Goal: Task Accomplishment & Management: Use online tool/utility

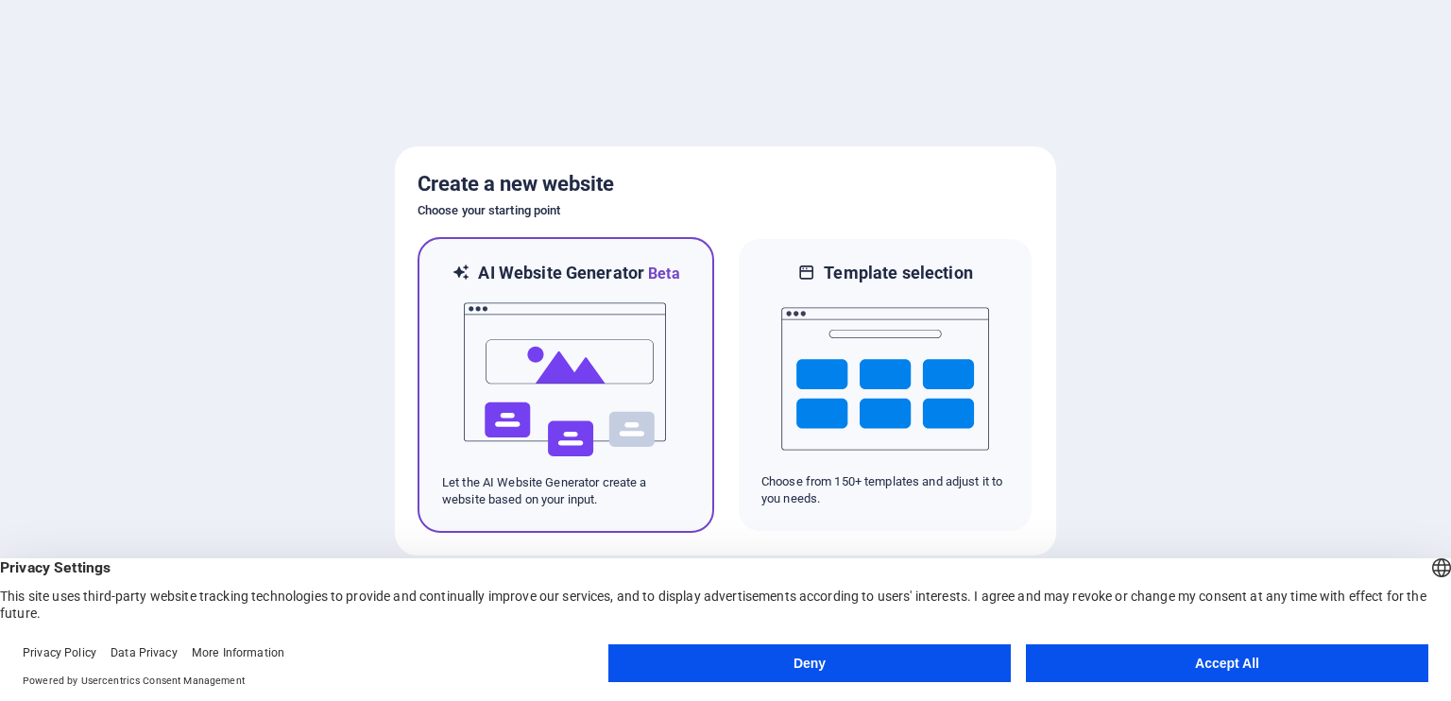
click at [591, 425] on img at bounding box center [566, 379] width 208 height 189
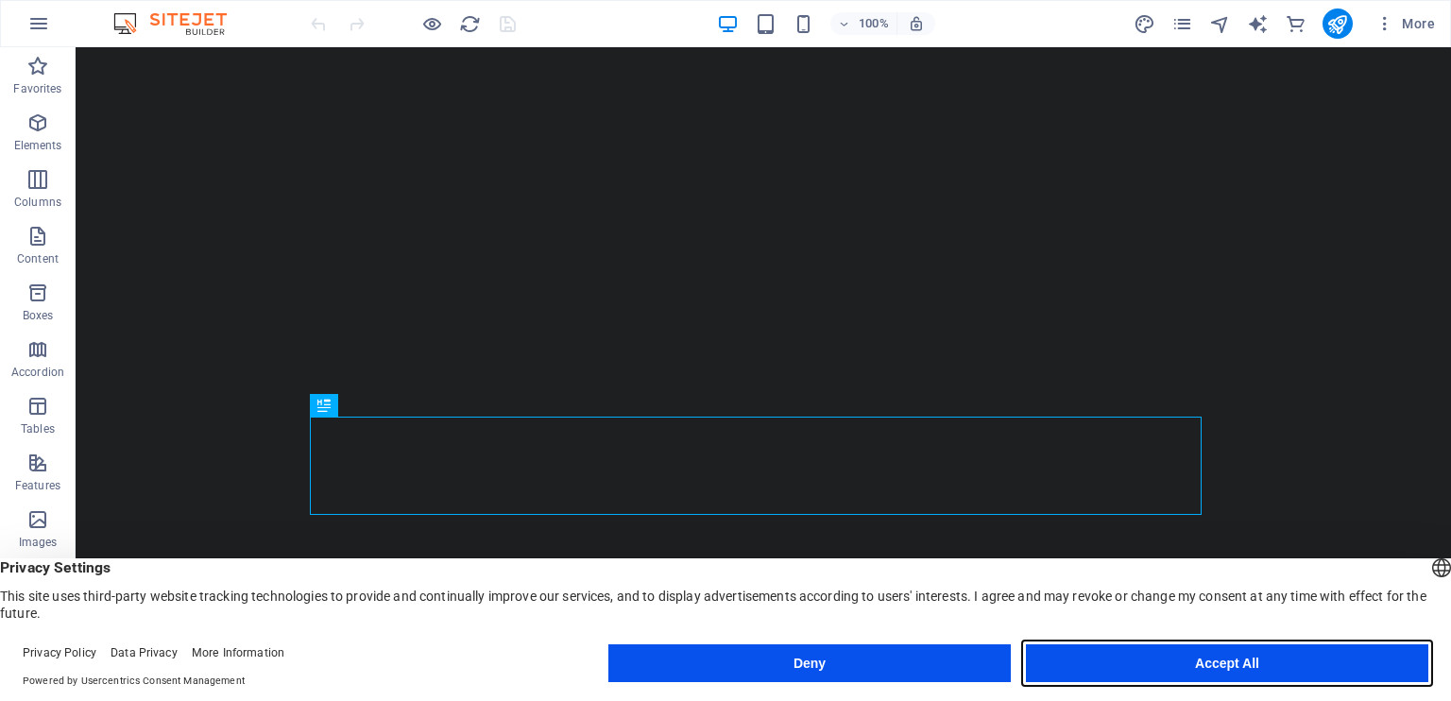
drag, startPoint x: 1169, startPoint y: 669, endPoint x: 695, endPoint y: 246, distance: 635.8
click at [1169, 669] on button "Accept All" at bounding box center [1227, 663] width 403 height 38
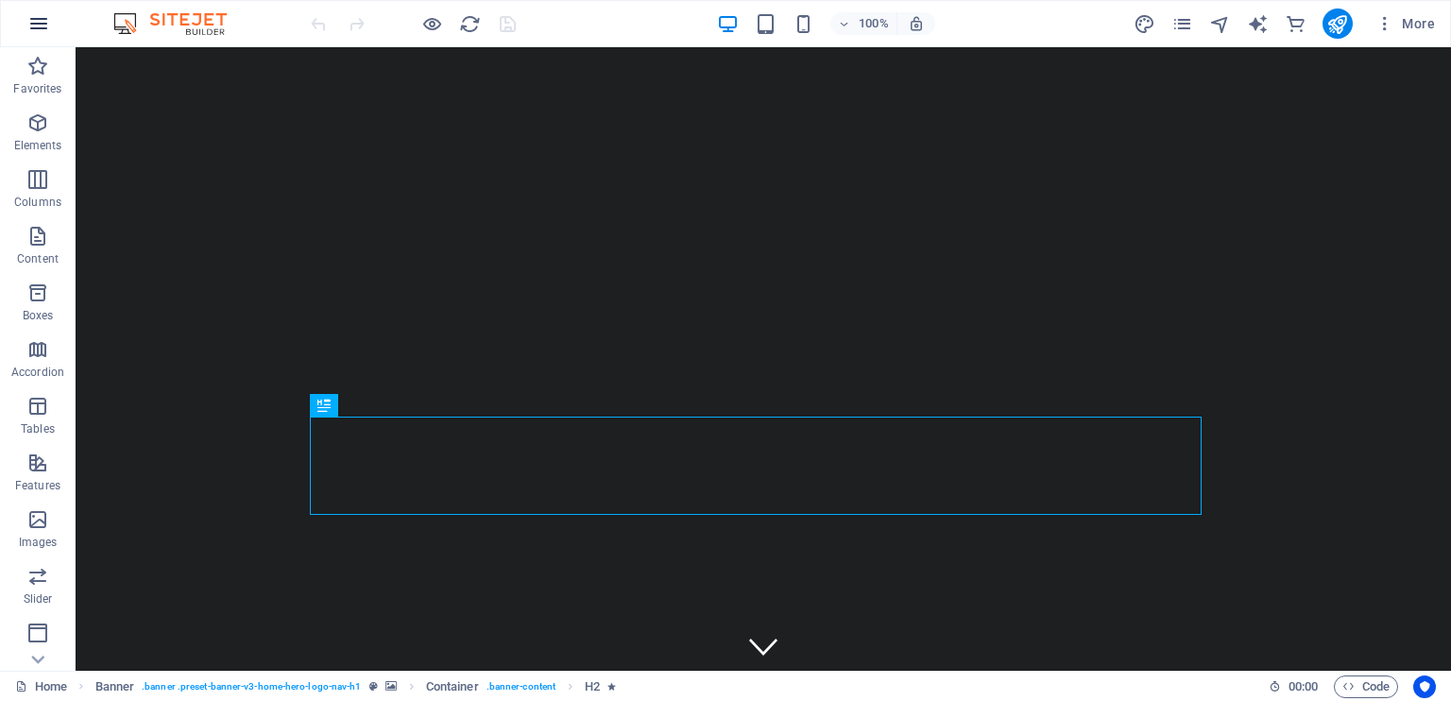
click at [41, 28] on icon "button" at bounding box center [38, 23] width 23 height 23
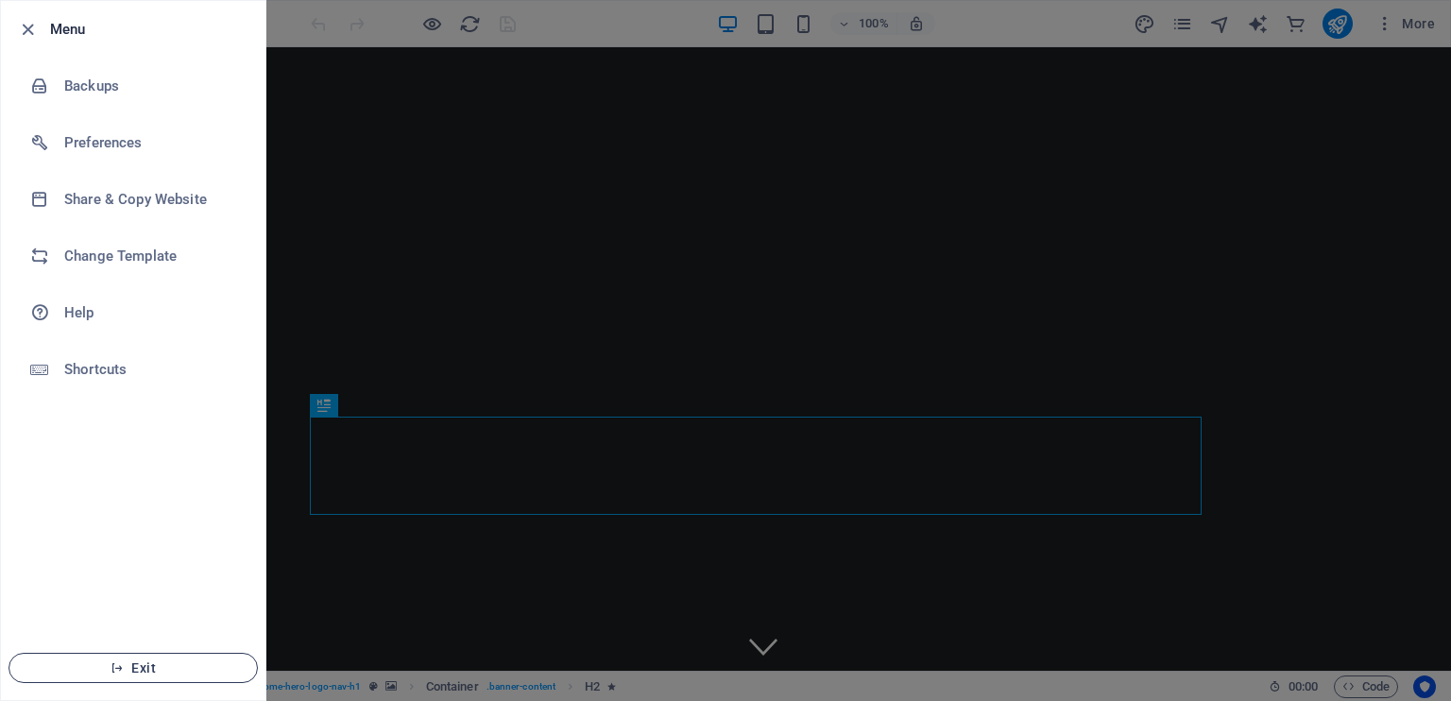
click at [137, 662] on span "Exit" at bounding box center [133, 668] width 217 height 15
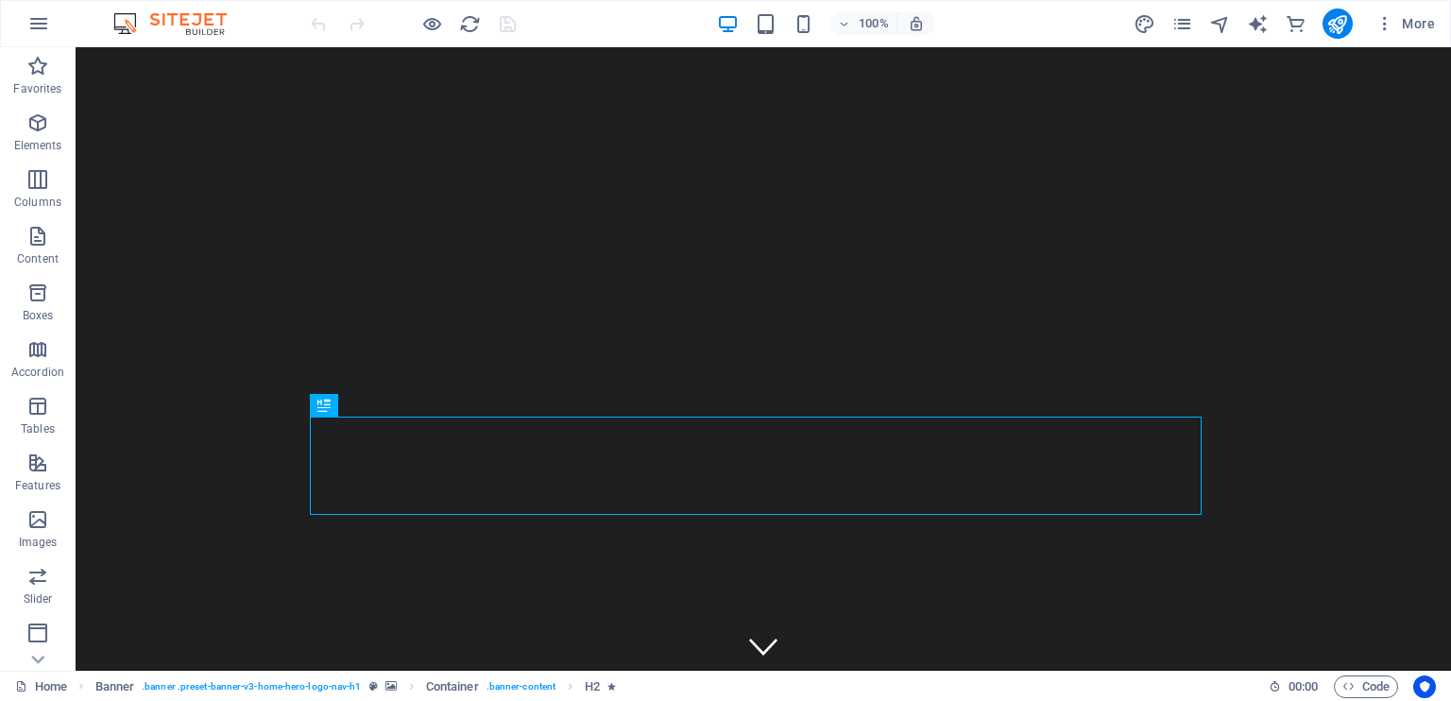
click at [506, 26] on div at bounding box center [413, 24] width 212 height 30
click at [472, 26] on icon "reload" at bounding box center [470, 24] width 22 height 22
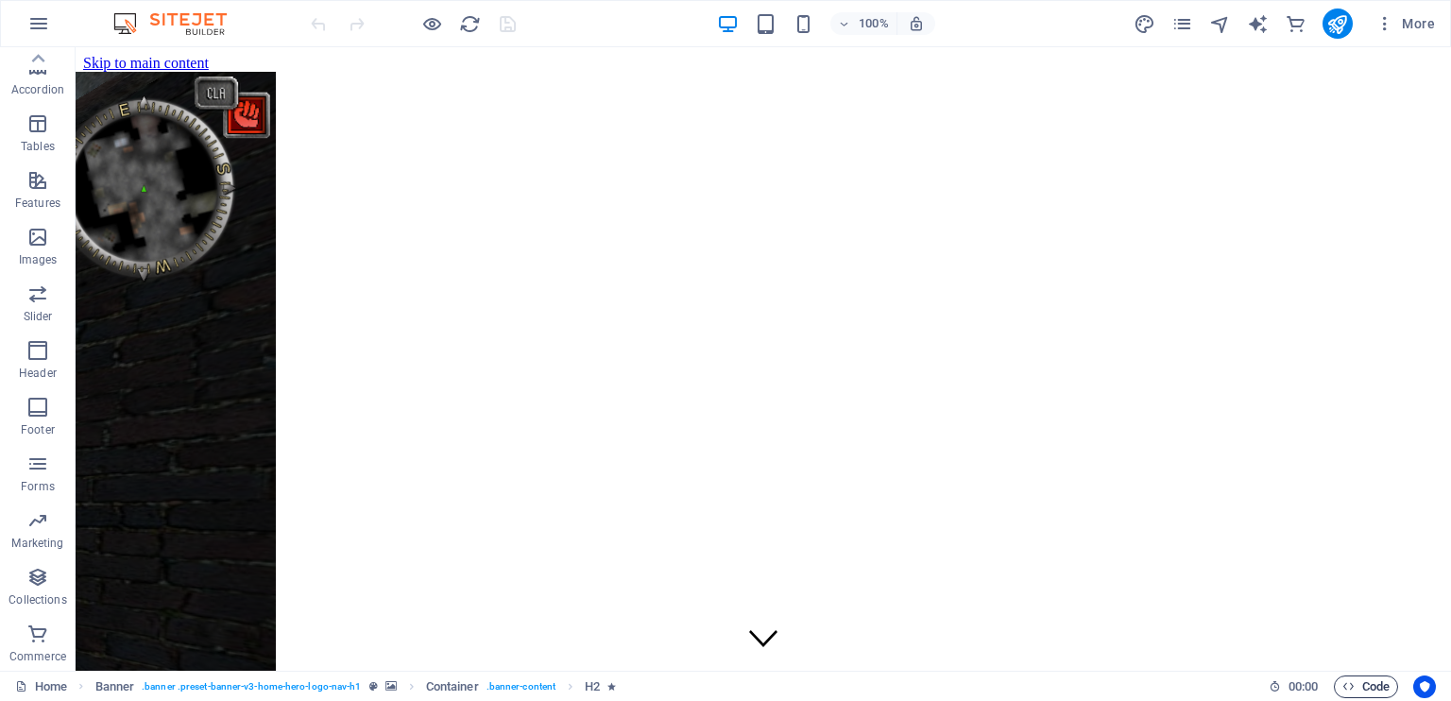
click at [1382, 685] on span "Code" at bounding box center [1366, 687] width 47 height 23
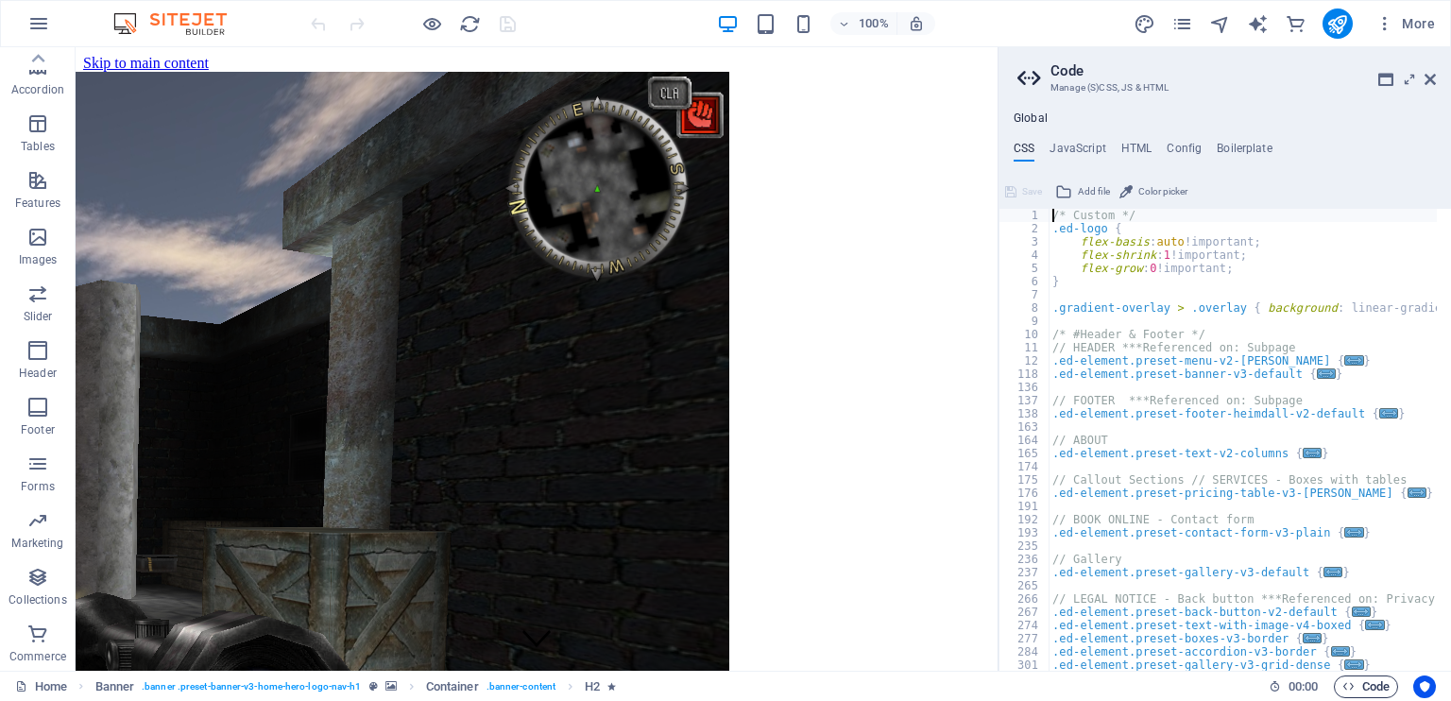
click at [1382, 685] on span "Code" at bounding box center [1366, 687] width 47 height 23
click at [1357, 684] on span "Code" at bounding box center [1366, 687] width 47 height 23
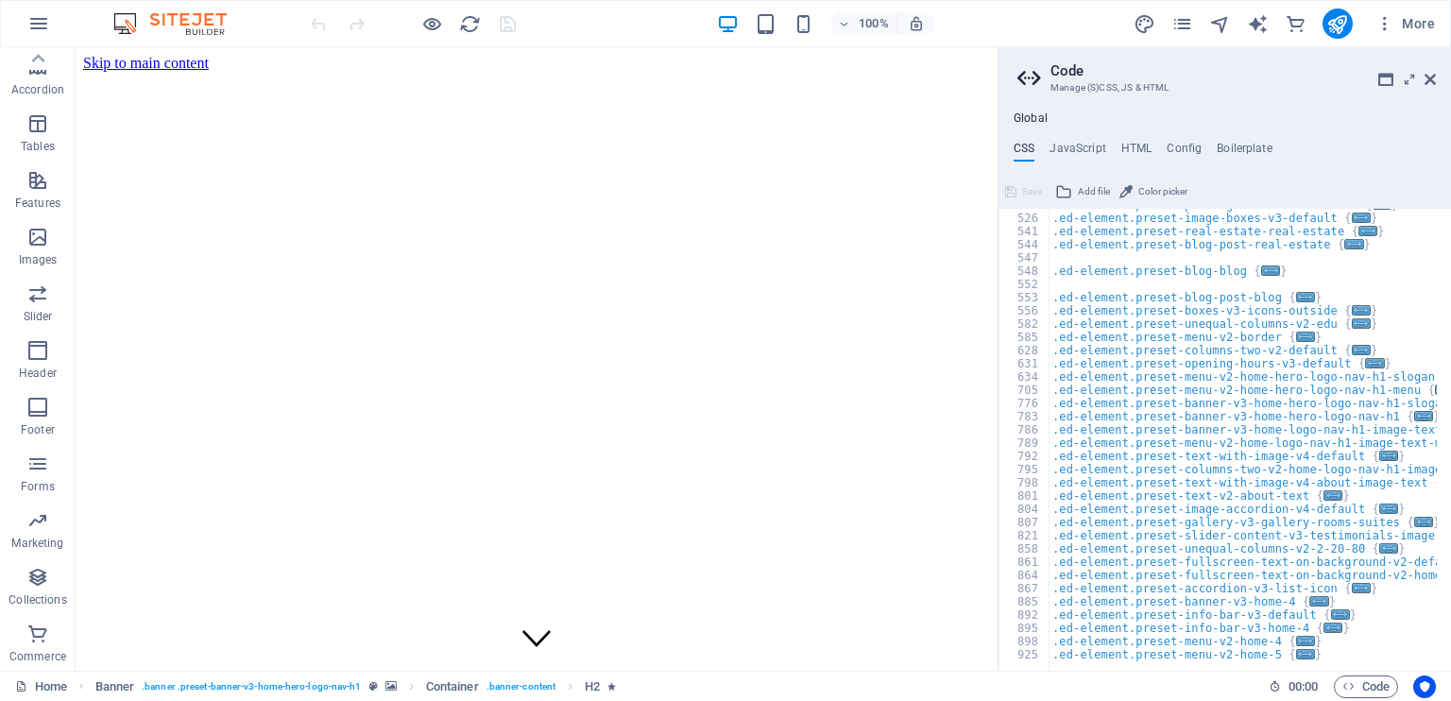
scroll to position [475, 0]
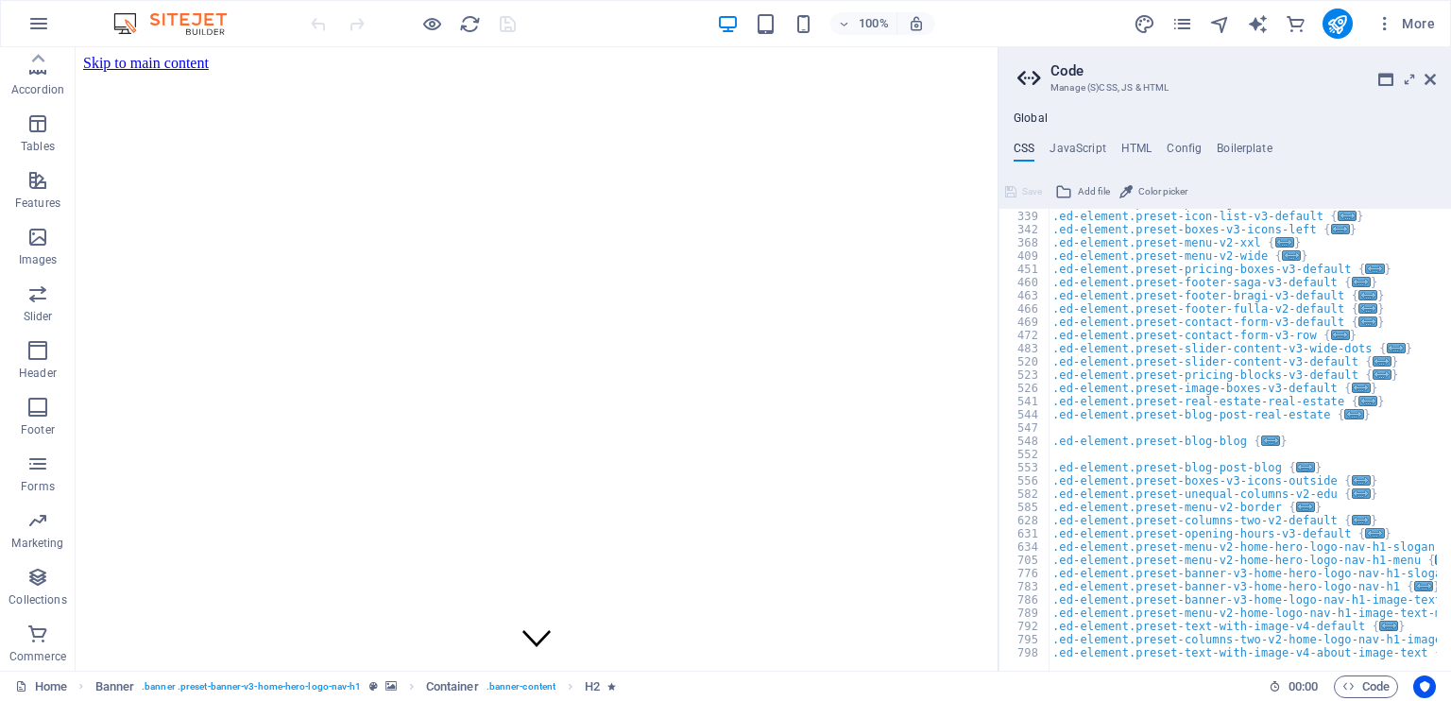
click at [1440, 78] on aside "Code Manage (S)CSS, JS & HTML Global CSS JavaScript HTML Config Boilerplate /* …" at bounding box center [1225, 359] width 454 height 624
click at [1433, 78] on icon at bounding box center [1430, 79] width 11 height 15
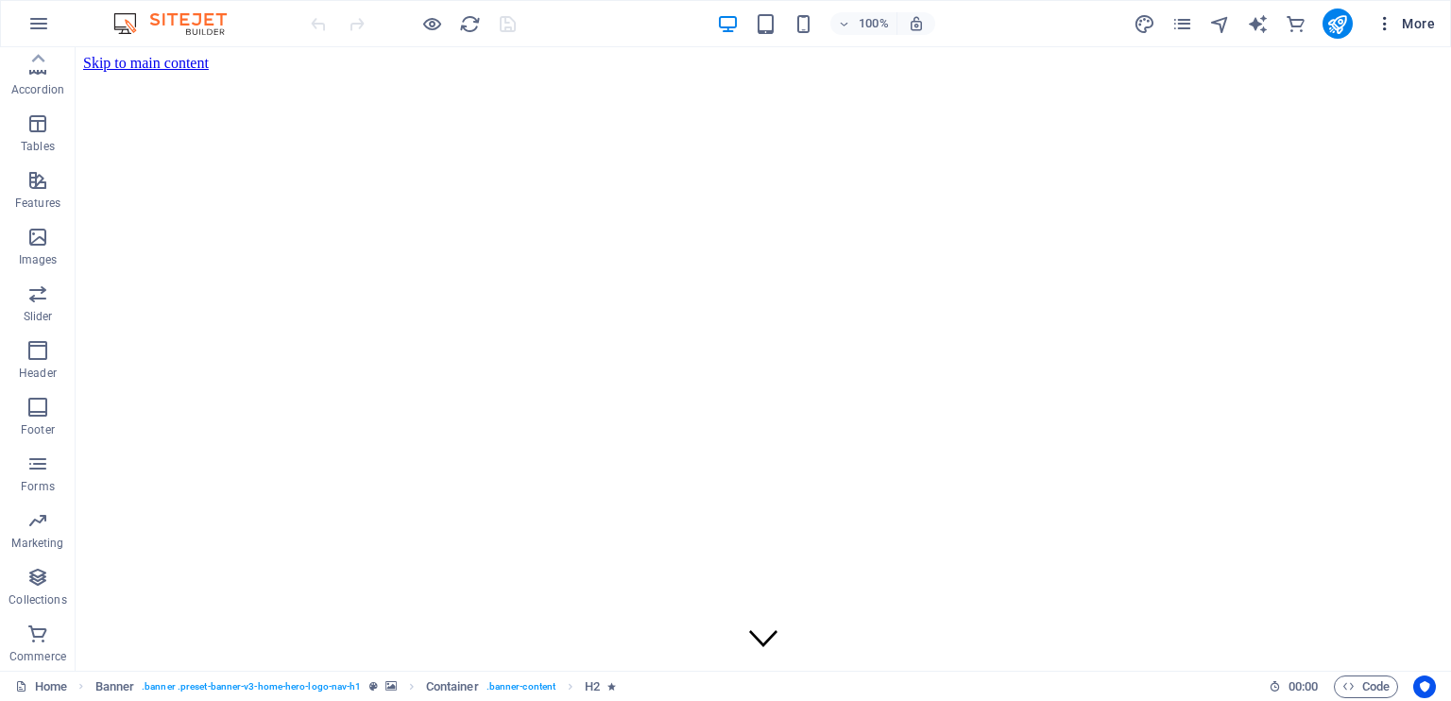
click at [1423, 31] on span "More" at bounding box center [1406, 23] width 60 height 19
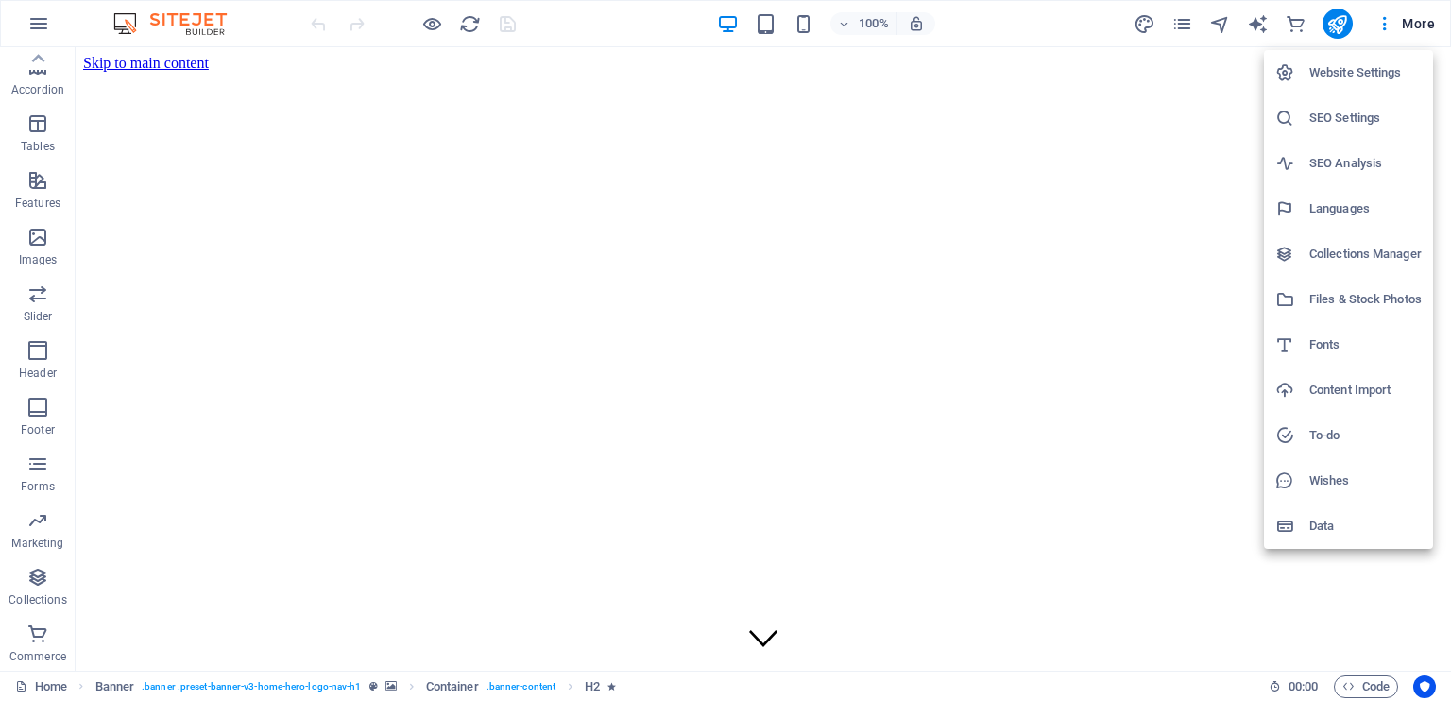
click at [1386, 15] on div at bounding box center [725, 350] width 1451 height 701
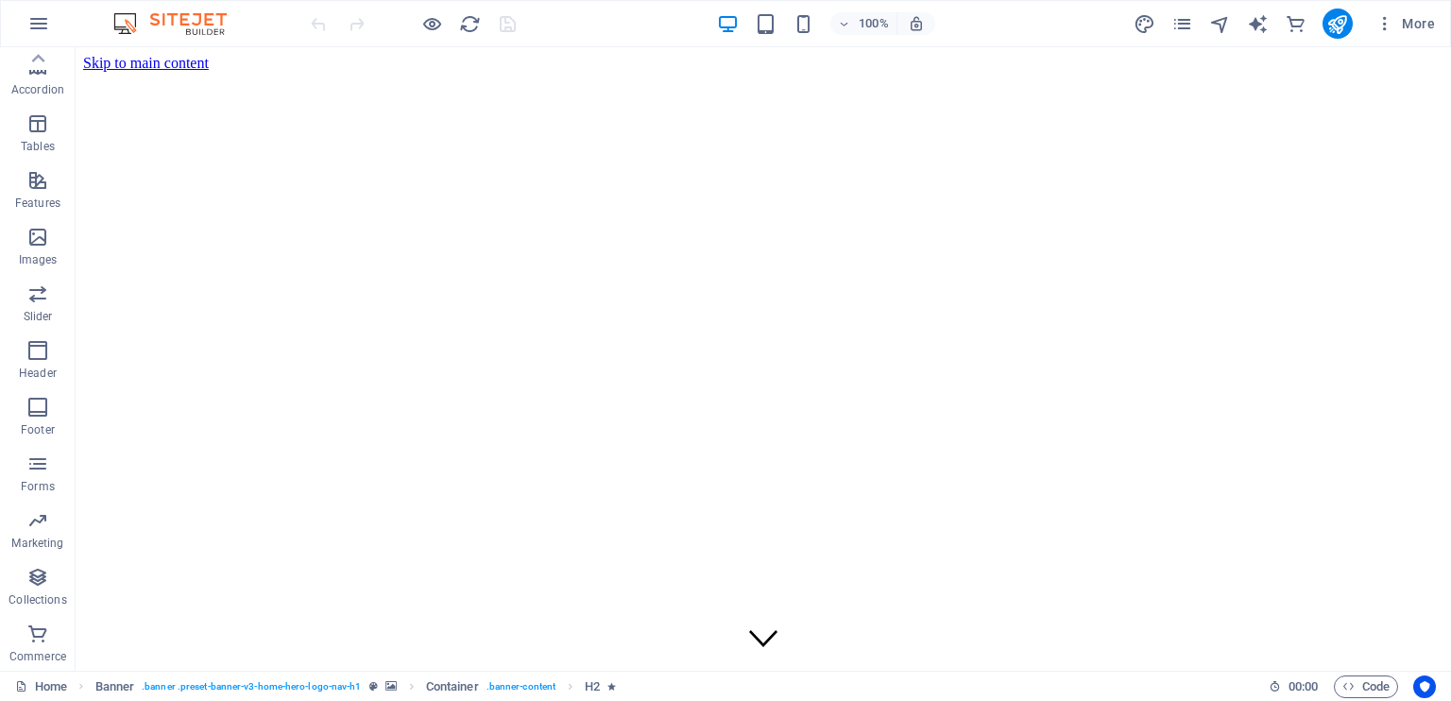
click at [1388, 26] on icon "button" at bounding box center [1385, 23] width 19 height 19
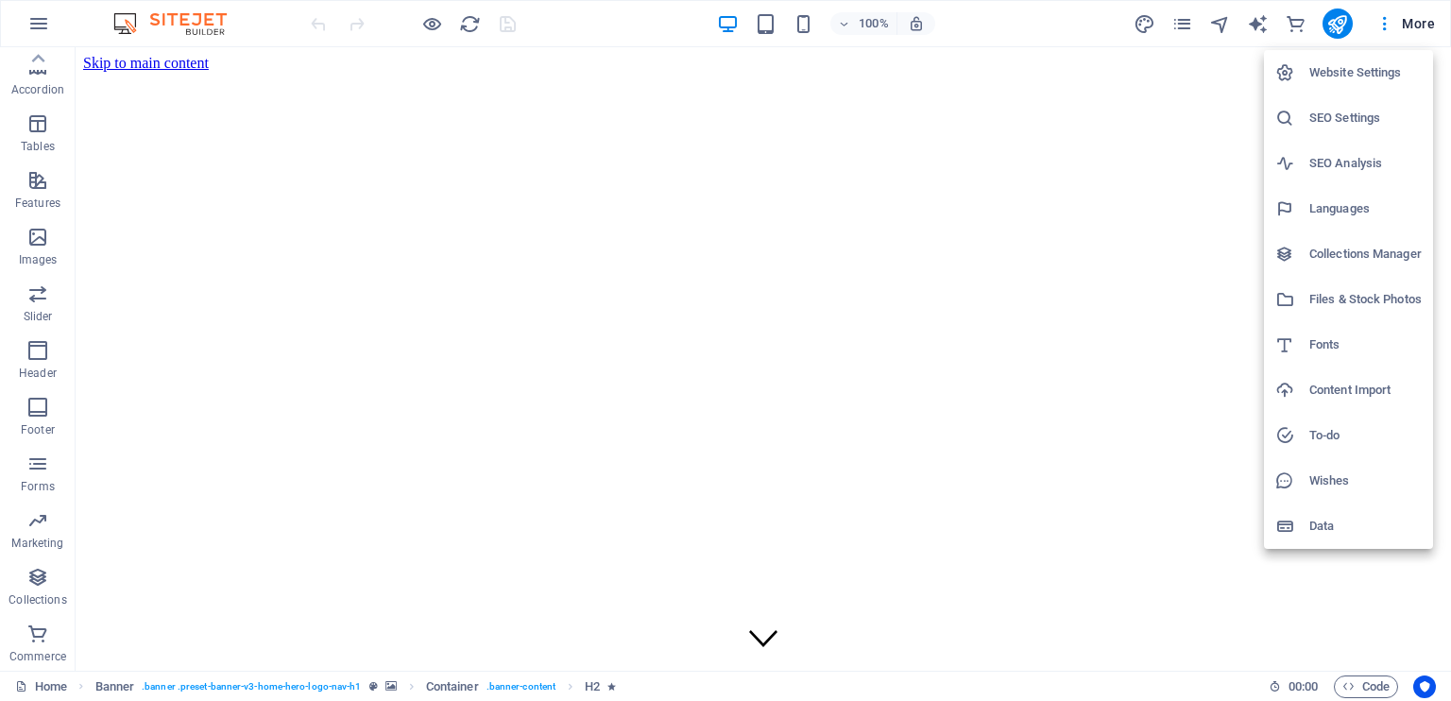
click at [1334, 28] on div at bounding box center [725, 350] width 1451 height 701
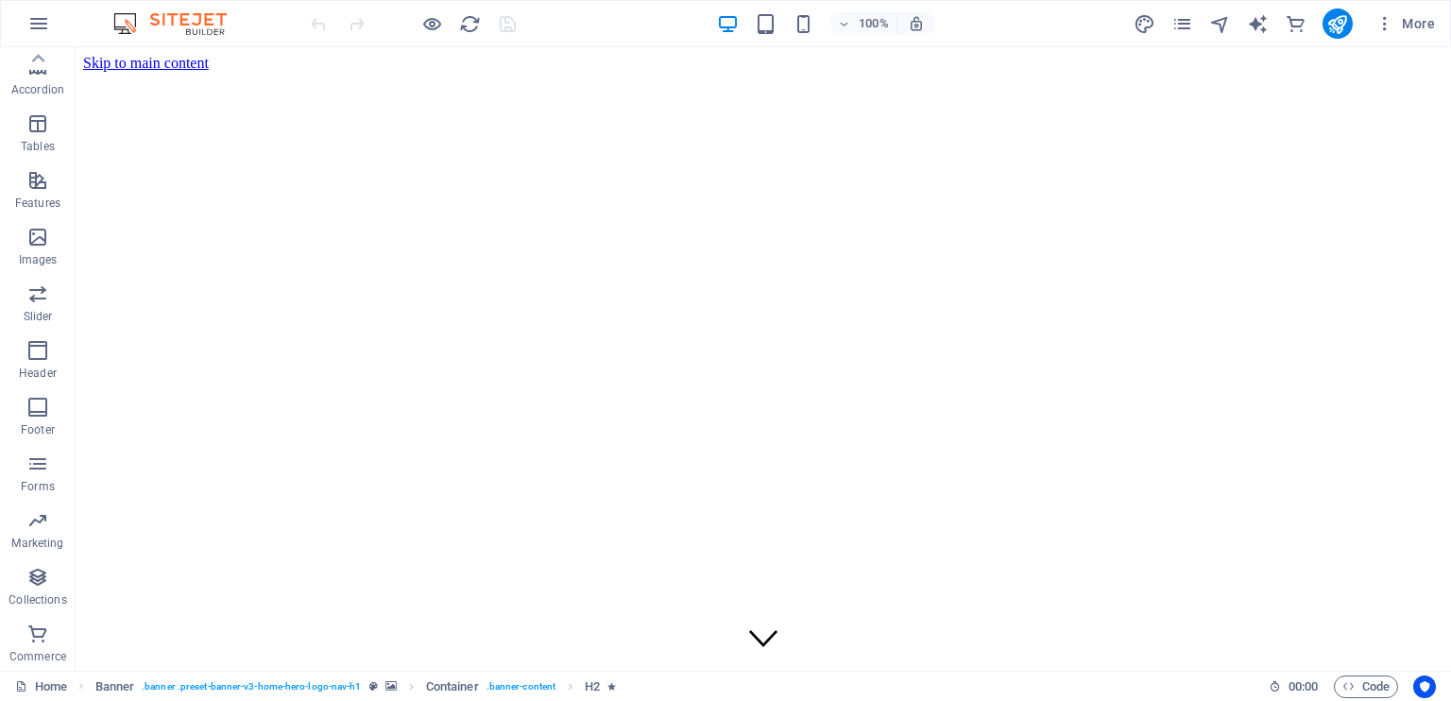
click at [1337, 28] on icon "publish" at bounding box center [1338, 24] width 22 height 22
